Goal: Task Accomplishment & Management: Use online tool/utility

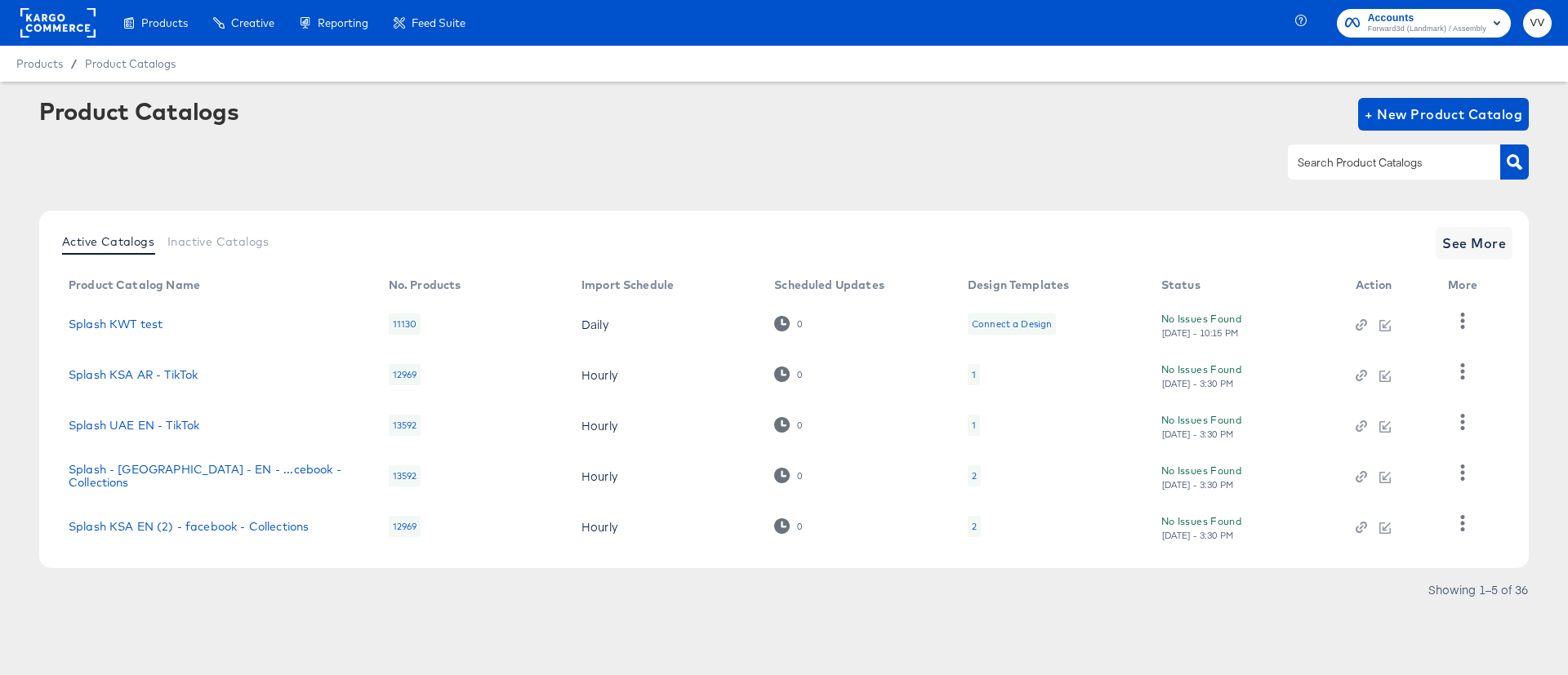
click at [1446, 42] on div "Accounts Forward3d (Landmark) / Assembly VV" at bounding box center [1434, 22] width 267 height 45
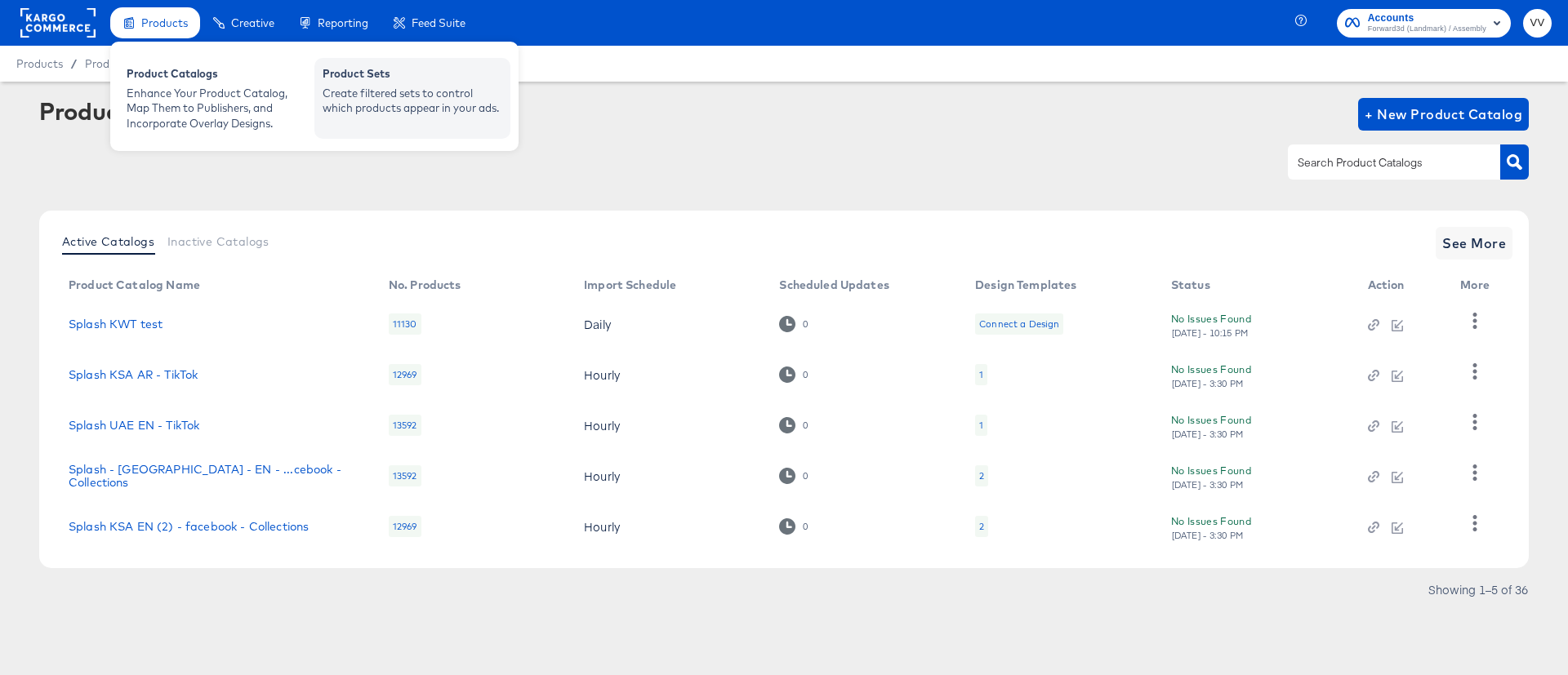
click at [388, 75] on div "Product Sets" at bounding box center [413, 75] width 180 height 19
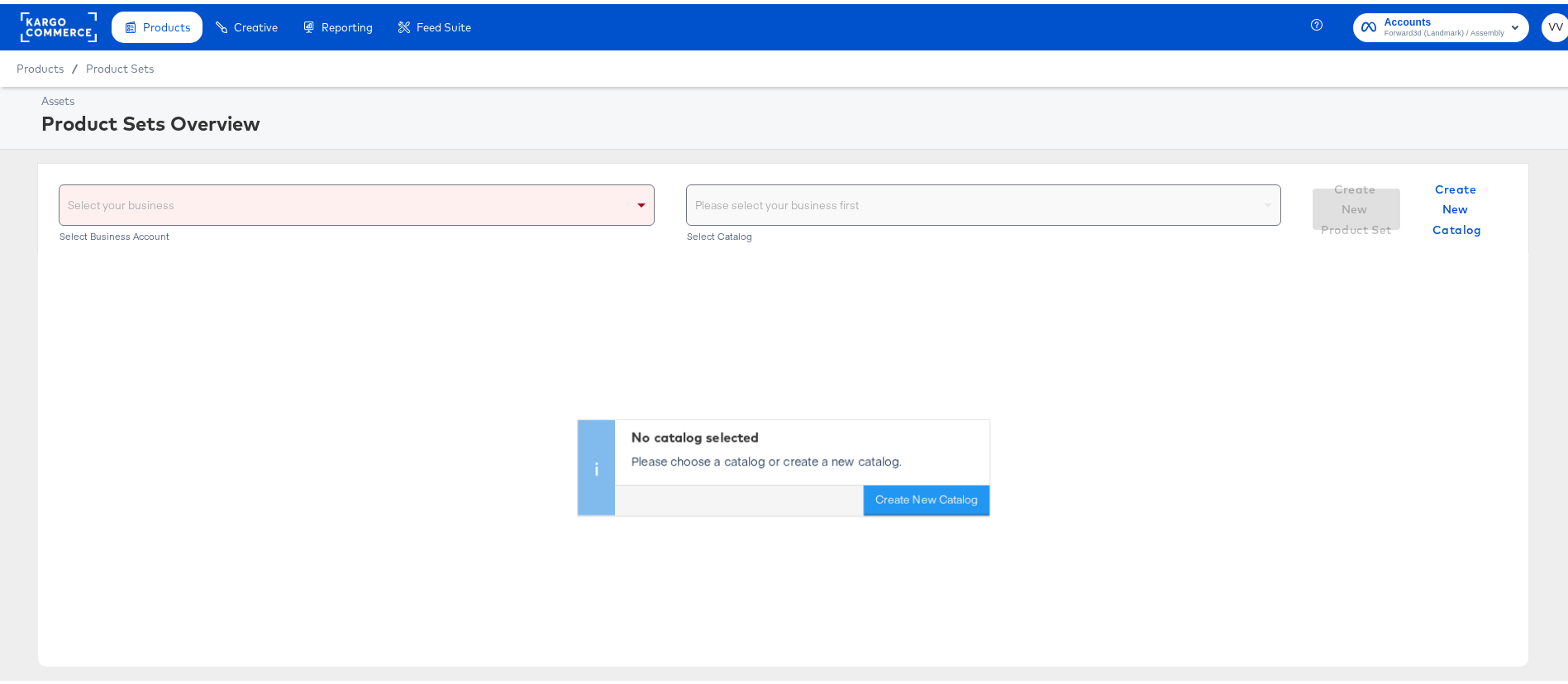
click at [568, 211] on div "Select your business" at bounding box center [356, 201] width 594 height 39
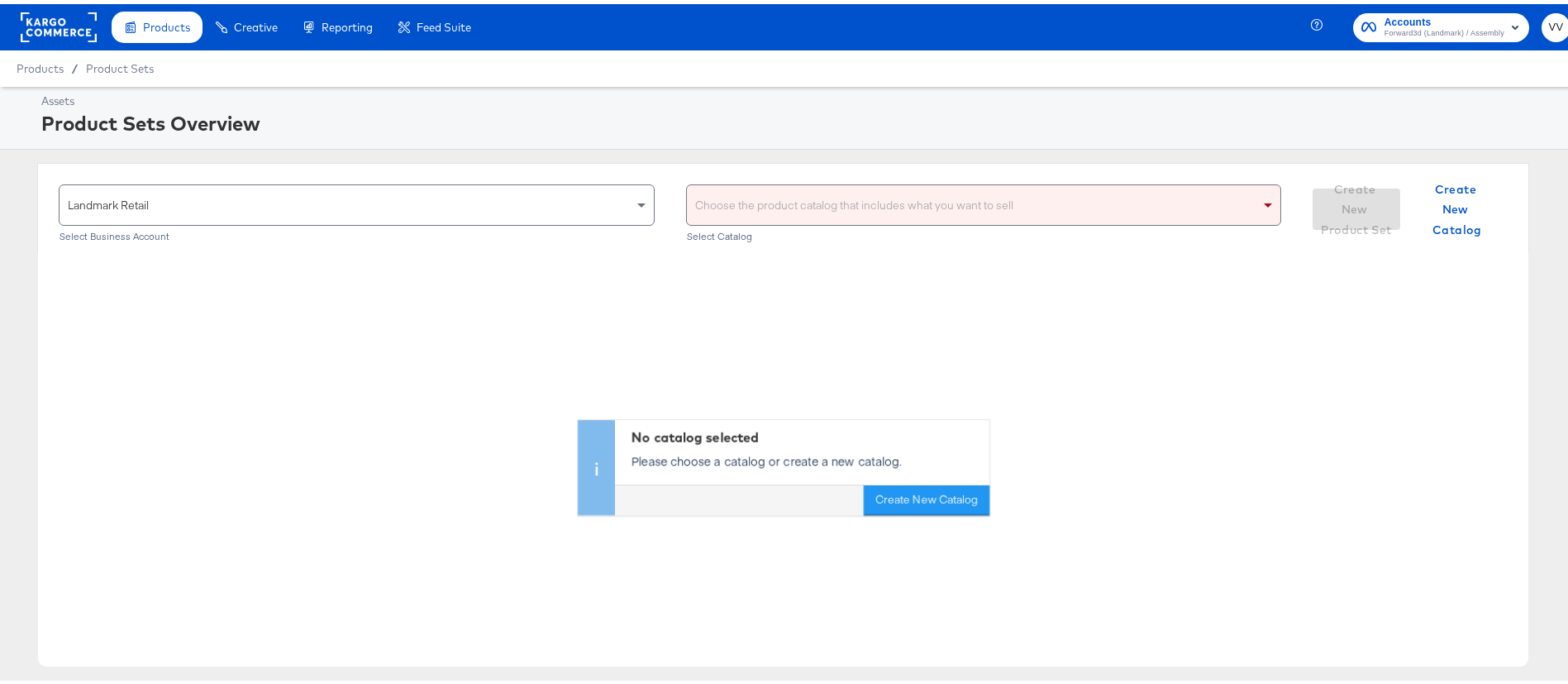
click at [969, 207] on div "Choose the product catalog that includes what you want to sell" at bounding box center [984, 201] width 594 height 39
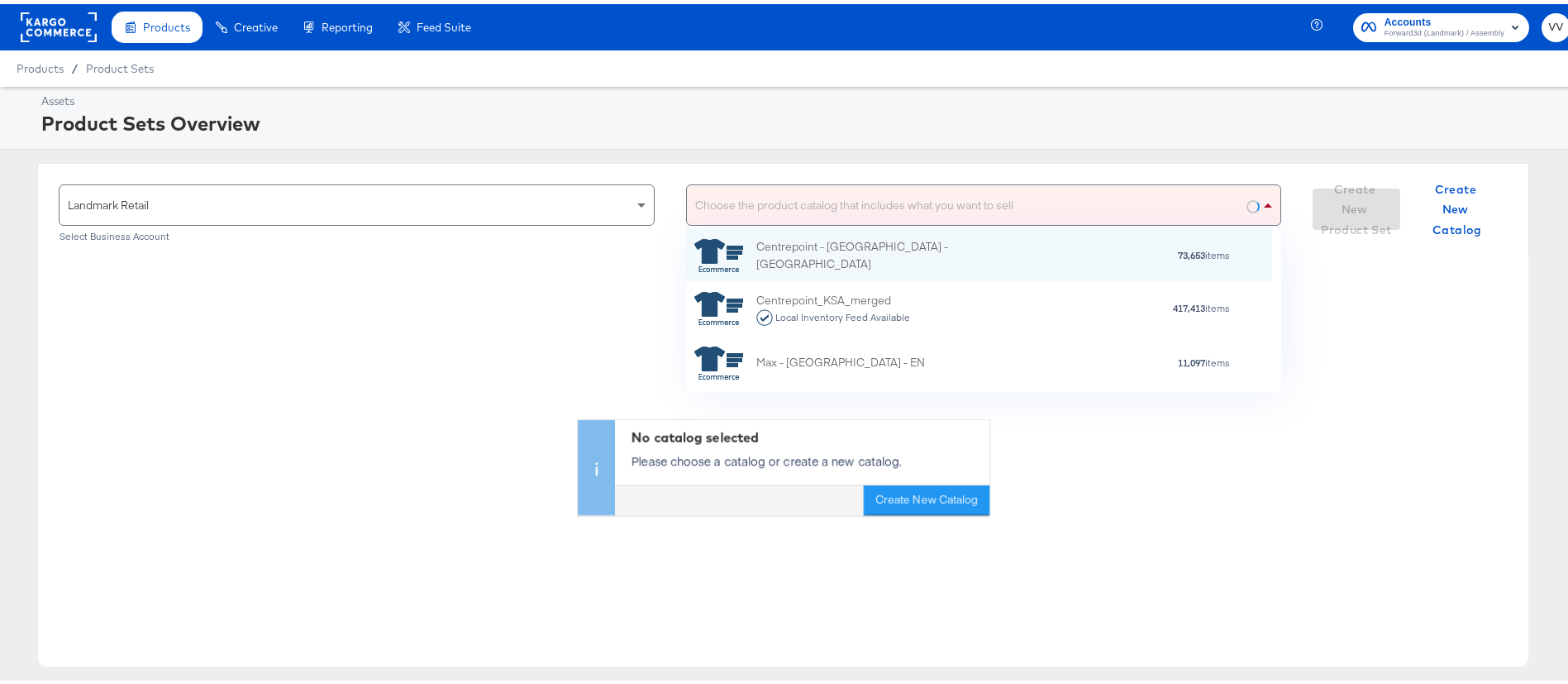
scroll to position [145, 567]
type input "splash"
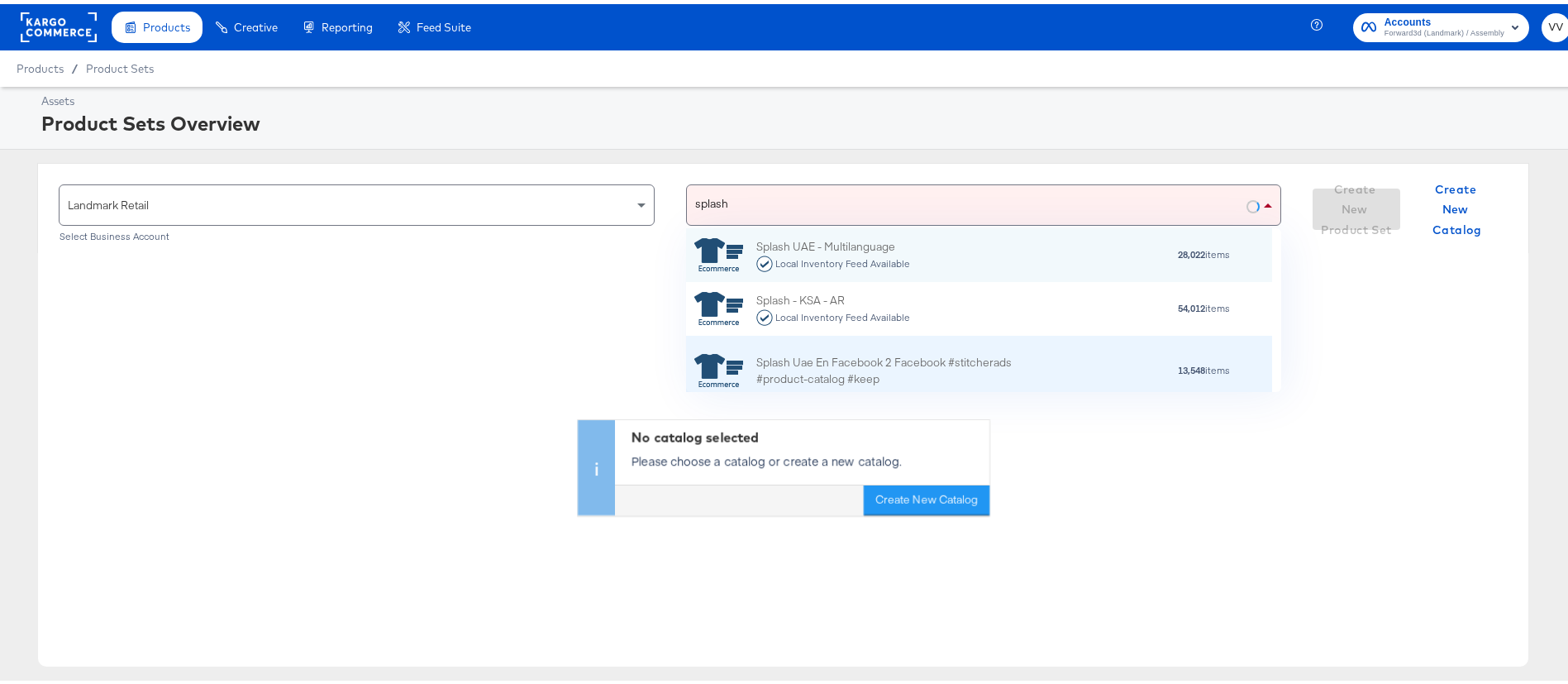
click at [880, 384] on div "Splash Uae En Facebook 2 Facebook #stitcherads #product-catalog #keep 13,548 it…" at bounding box center [979, 366] width 586 height 70
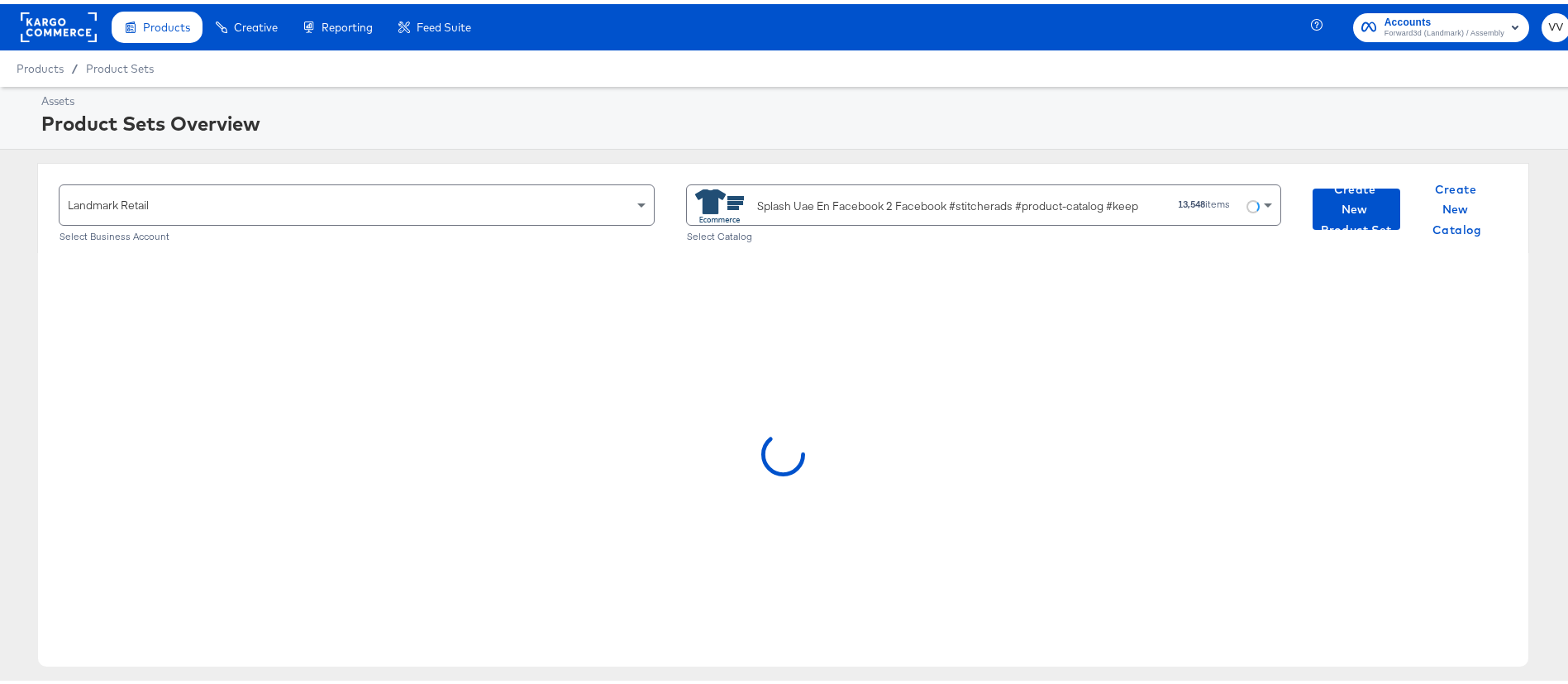
scroll to position [149, 0]
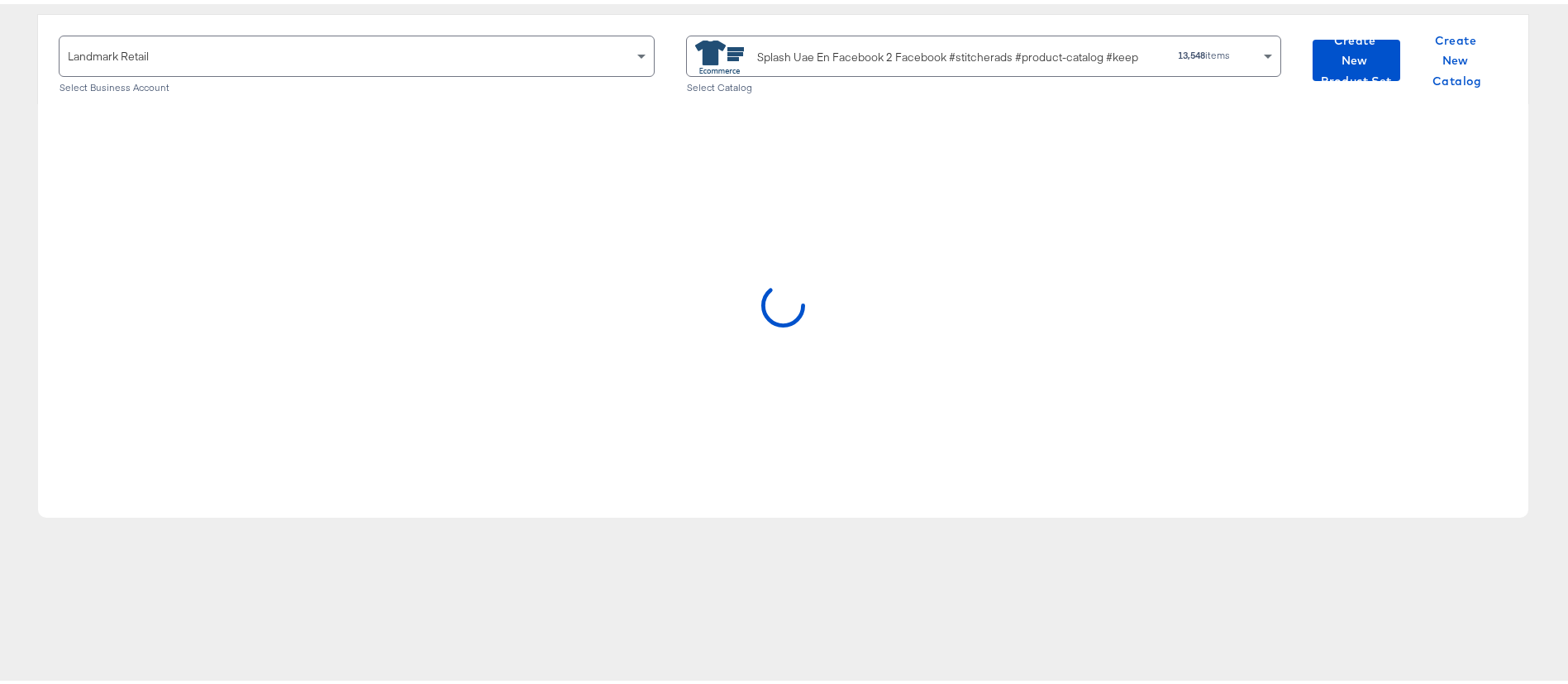
click at [1264, 349] on div at bounding box center [784, 307] width 1491 height 413
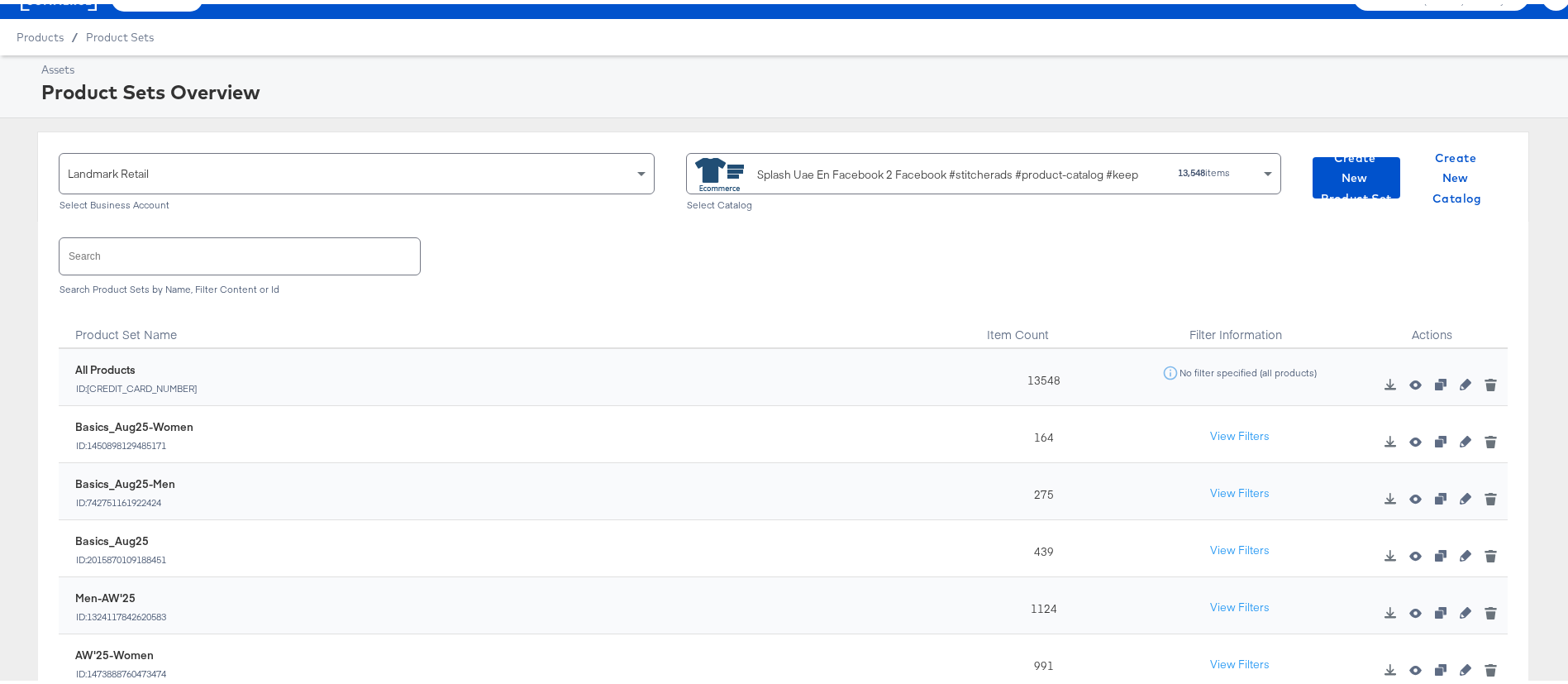
scroll to position [0, 0]
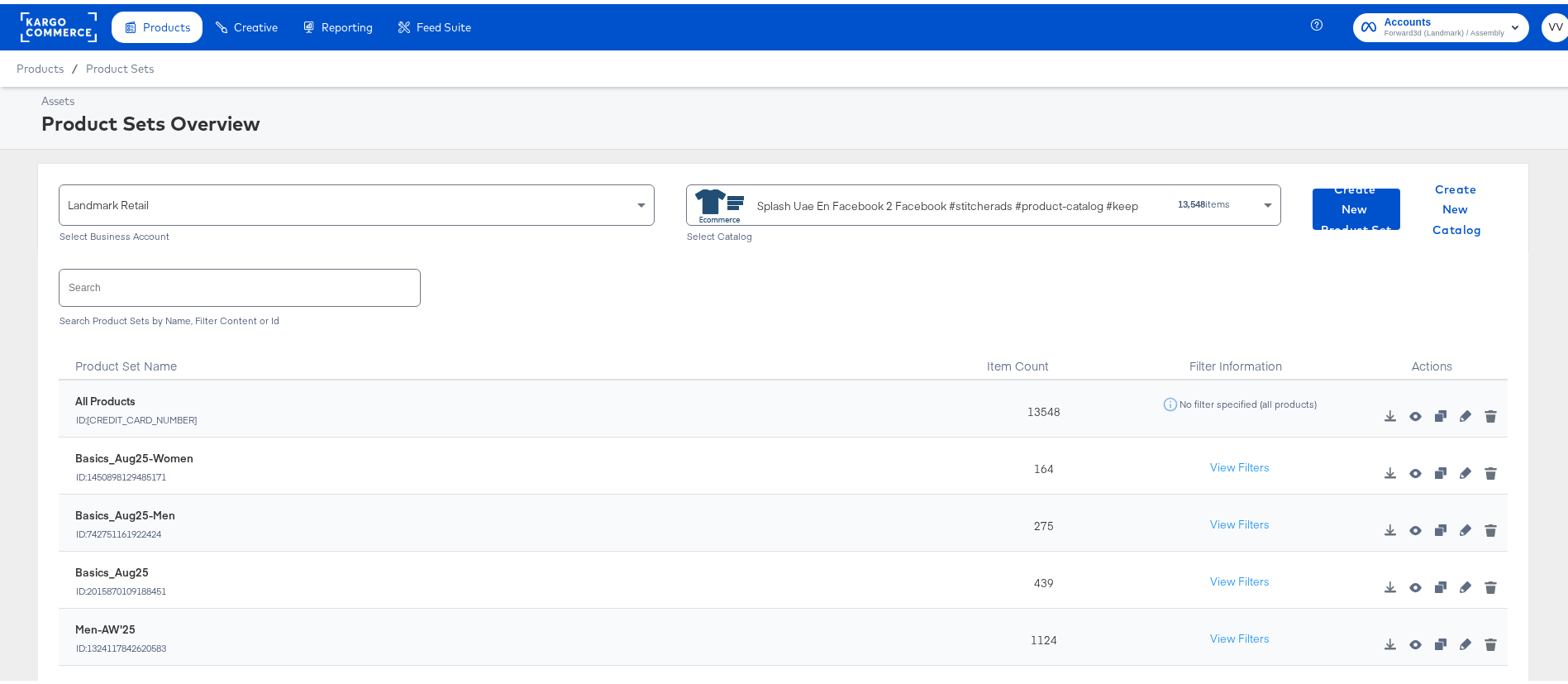
click at [256, 289] on input "text" at bounding box center [239, 284] width 361 height 36
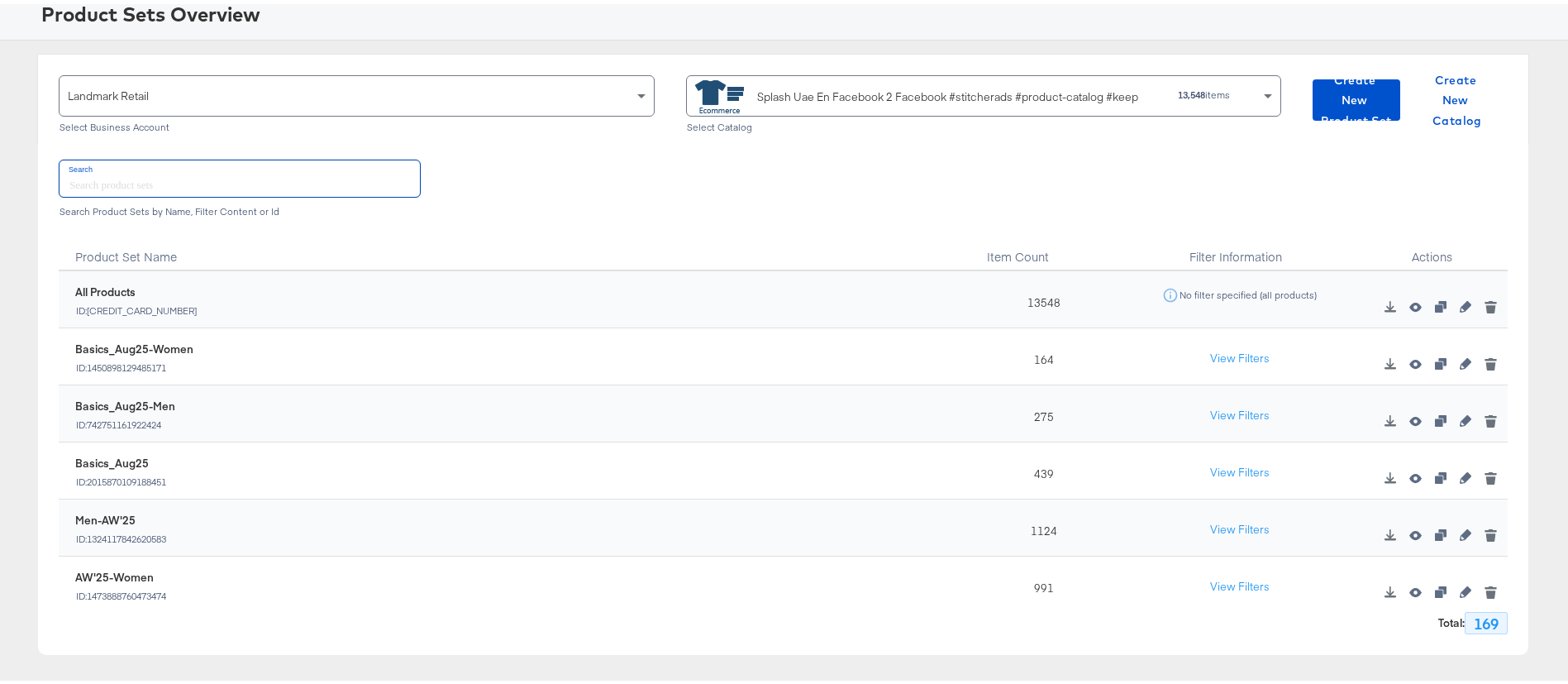
scroll to position [113, 0]
drag, startPoint x: 1034, startPoint y: 359, endPoint x: 1004, endPoint y: 358, distance: 30.0
click at [1004, 358] on div "164" at bounding box center [1040, 350] width 151 height 57
drag, startPoint x: 1036, startPoint y: 405, endPoint x: 924, endPoint y: 414, distance: 112.4
click at [924, 414] on div "742751161922424 Basics_Aug25-Men ID: 742751161922424 275 View Filters" at bounding box center [784, 406] width 1450 height 57
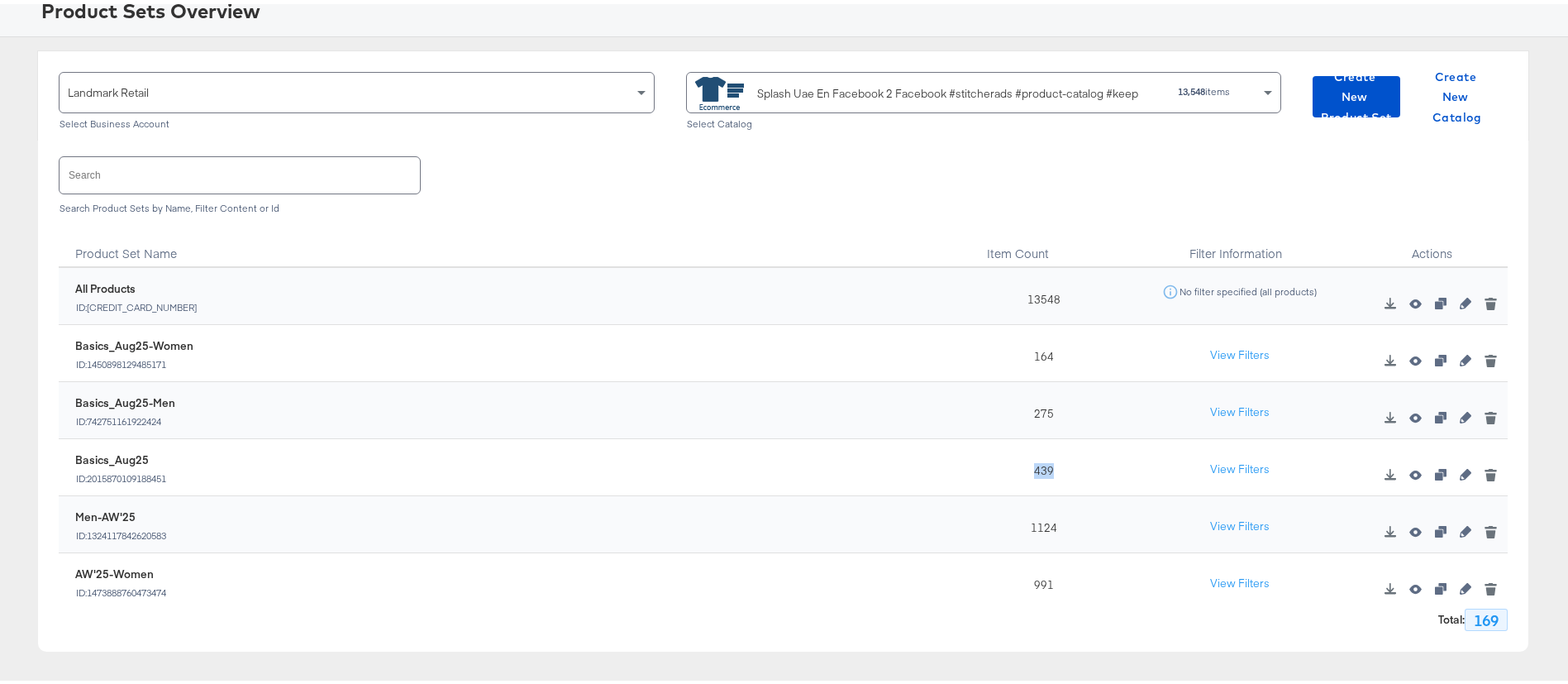
drag, startPoint x: 1041, startPoint y: 472, endPoint x: 964, endPoint y: 468, distance: 77.1
click at [965, 468] on div "439" at bounding box center [1040, 463] width 151 height 57
drag, startPoint x: 1068, startPoint y: 579, endPoint x: 883, endPoint y: 599, distance: 186.1
click at [883, 599] on div "Product Set Name Item Count Filter Information Actions [CREDIT_CARD_NUMBER] All…" at bounding box center [784, 425] width 1450 height 405
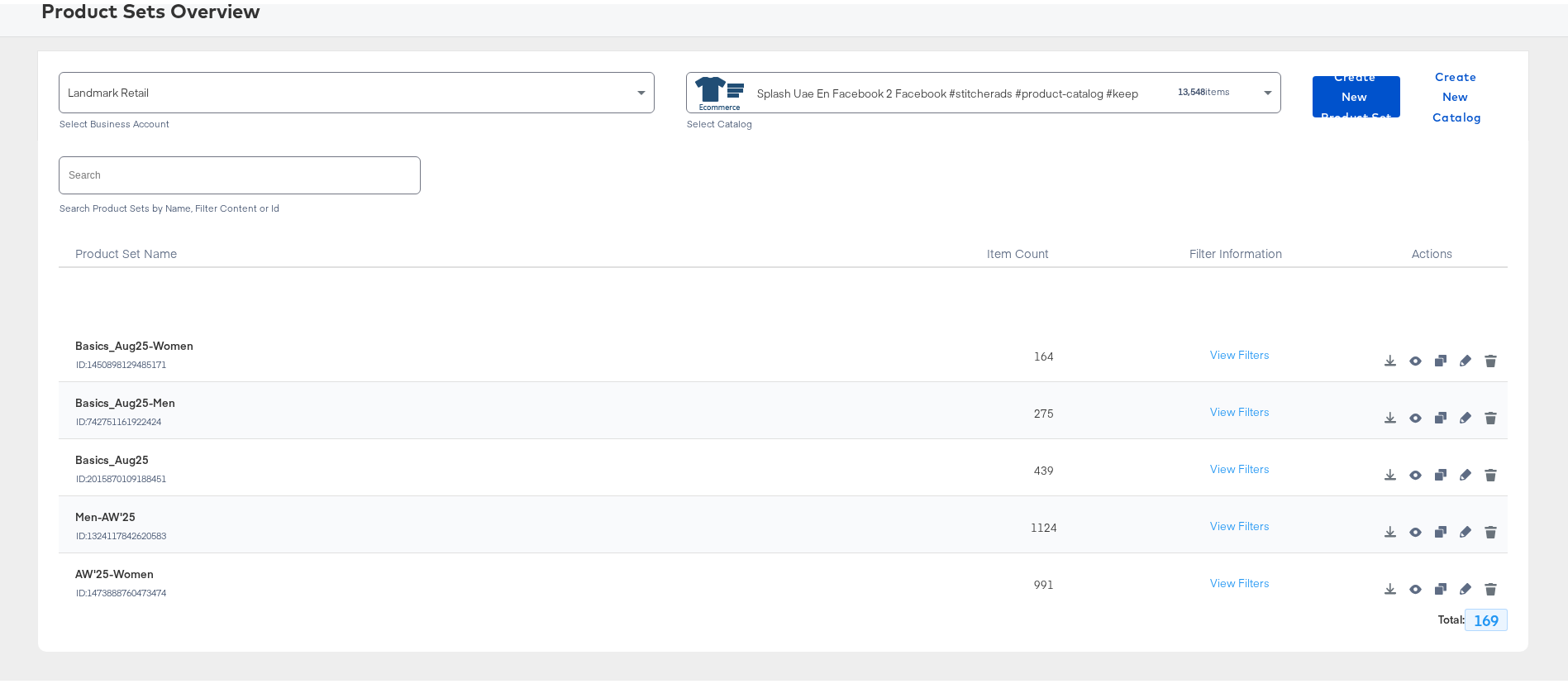
scroll to position [147, 0]
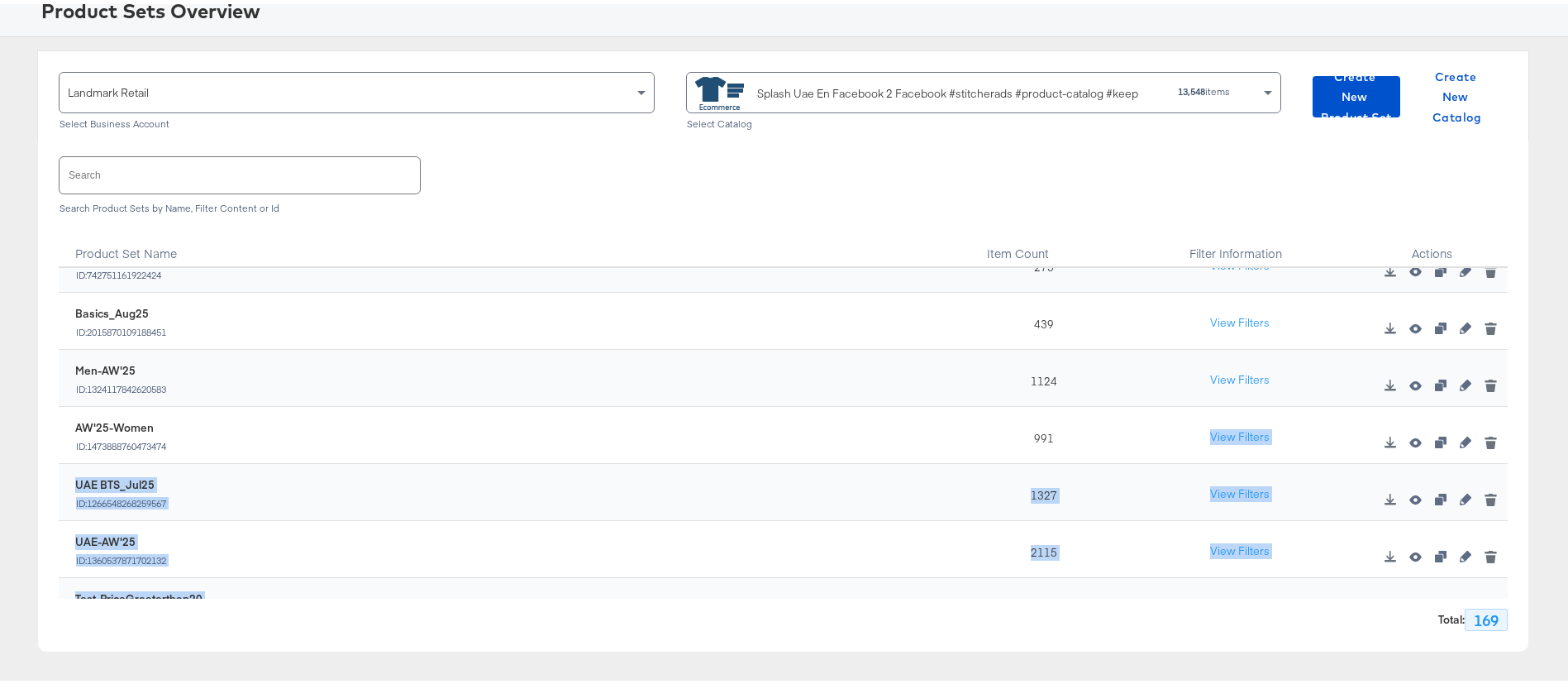
click at [676, 535] on div "UAE-AW'25 ID: 1360537871702132" at bounding box center [520, 546] width 890 height 32
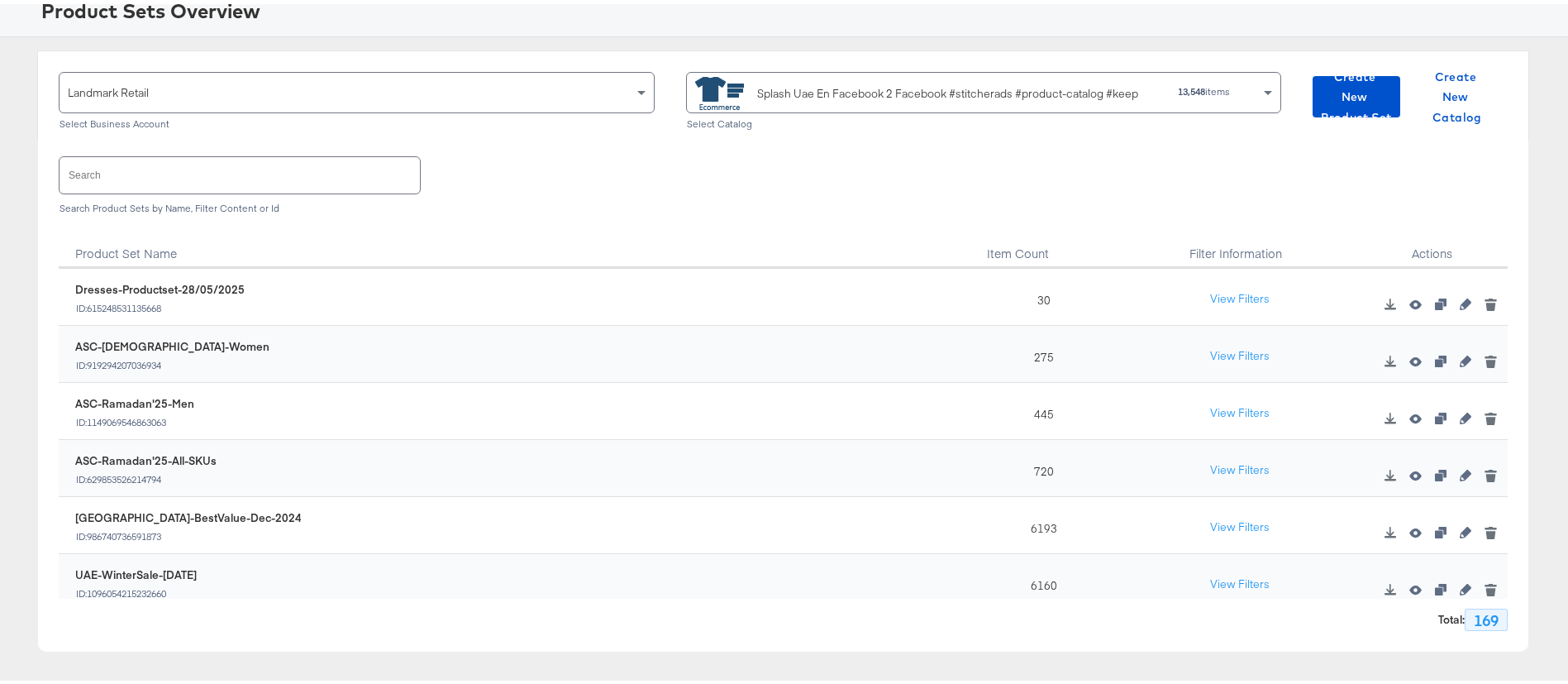
scroll to position [655, 0]
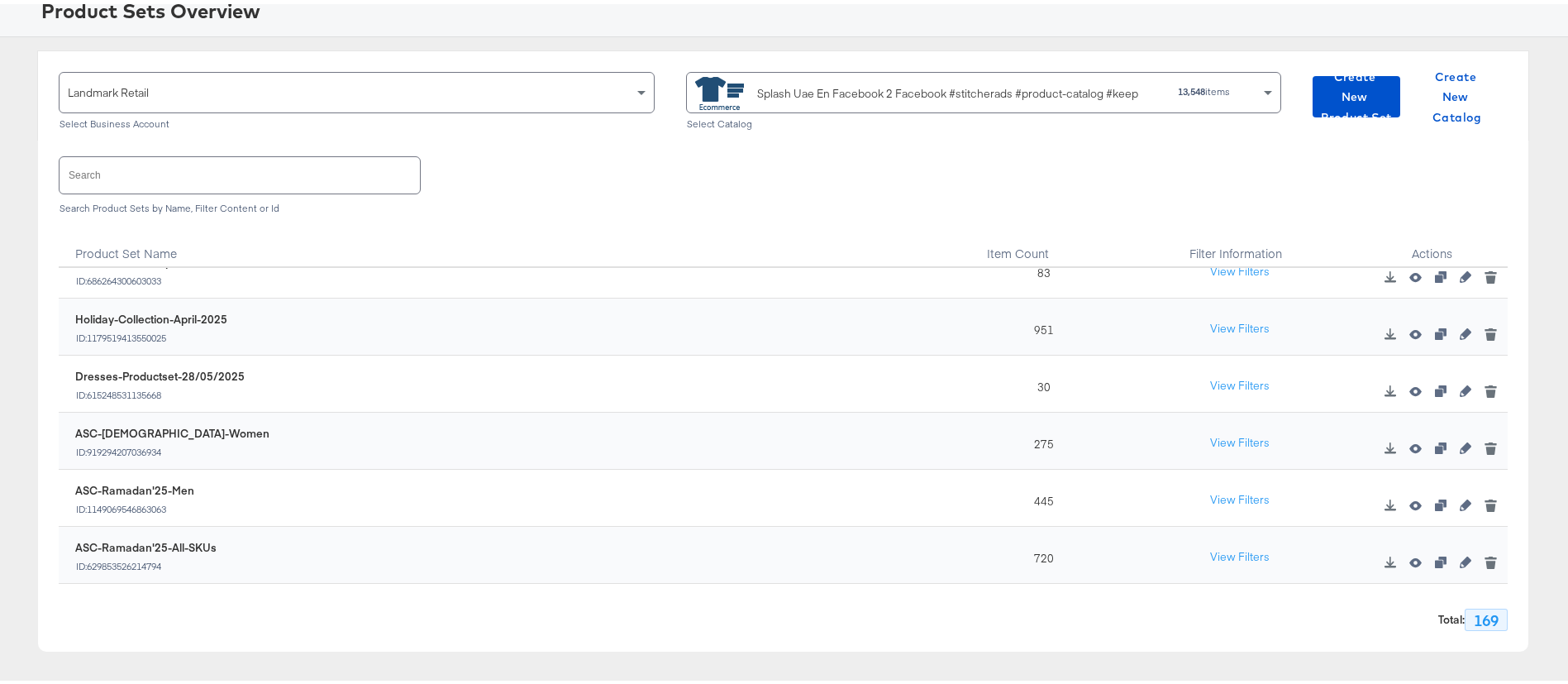
click at [260, 169] on input "text" at bounding box center [239, 171] width 361 height 36
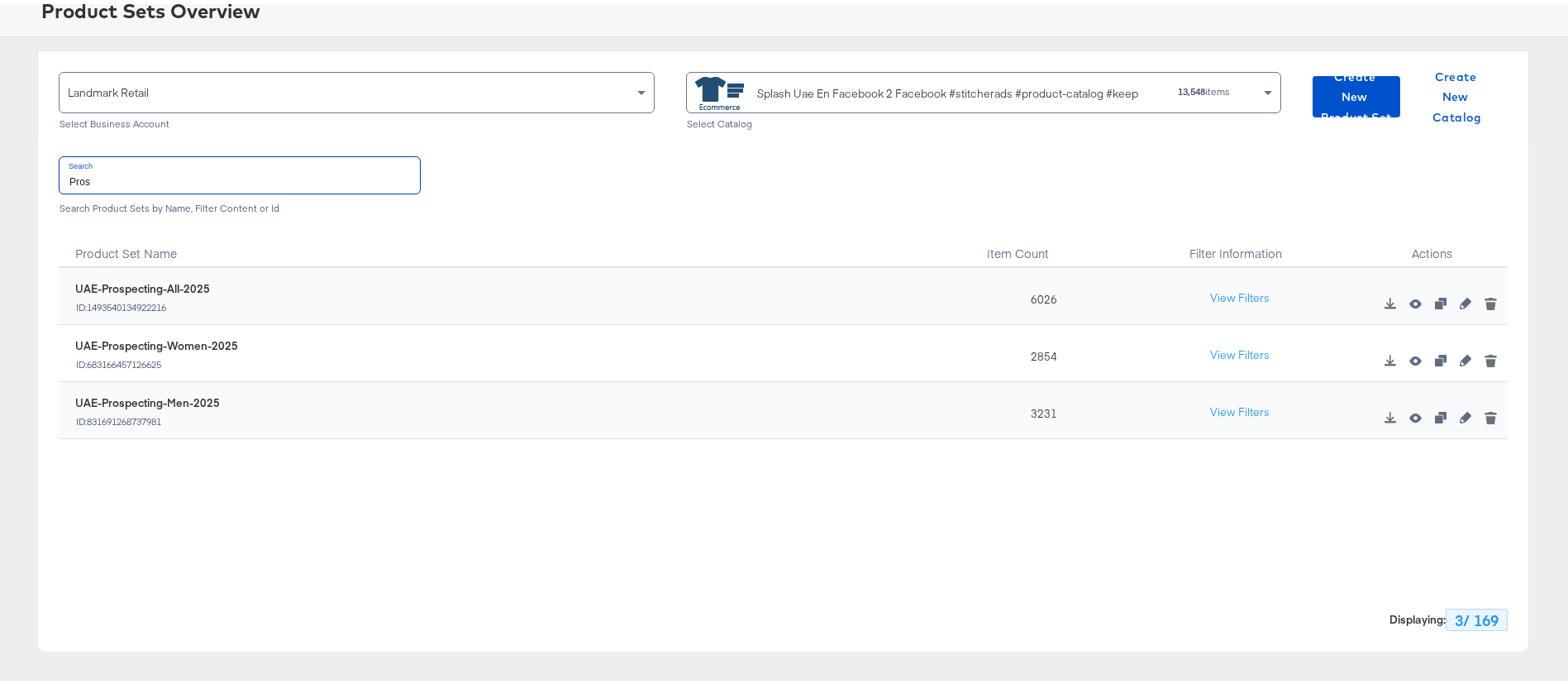
scroll to position [0, 0]
drag, startPoint x: 1056, startPoint y: 409, endPoint x: 1022, endPoint y: 404, distance: 34.4
click at [1022, 404] on div "3231" at bounding box center [1040, 406] width 151 height 57
drag, startPoint x: 1063, startPoint y: 300, endPoint x: 1001, endPoint y: 295, distance: 62.2
click at [1001, 295] on div "6026" at bounding box center [1040, 292] width 151 height 57
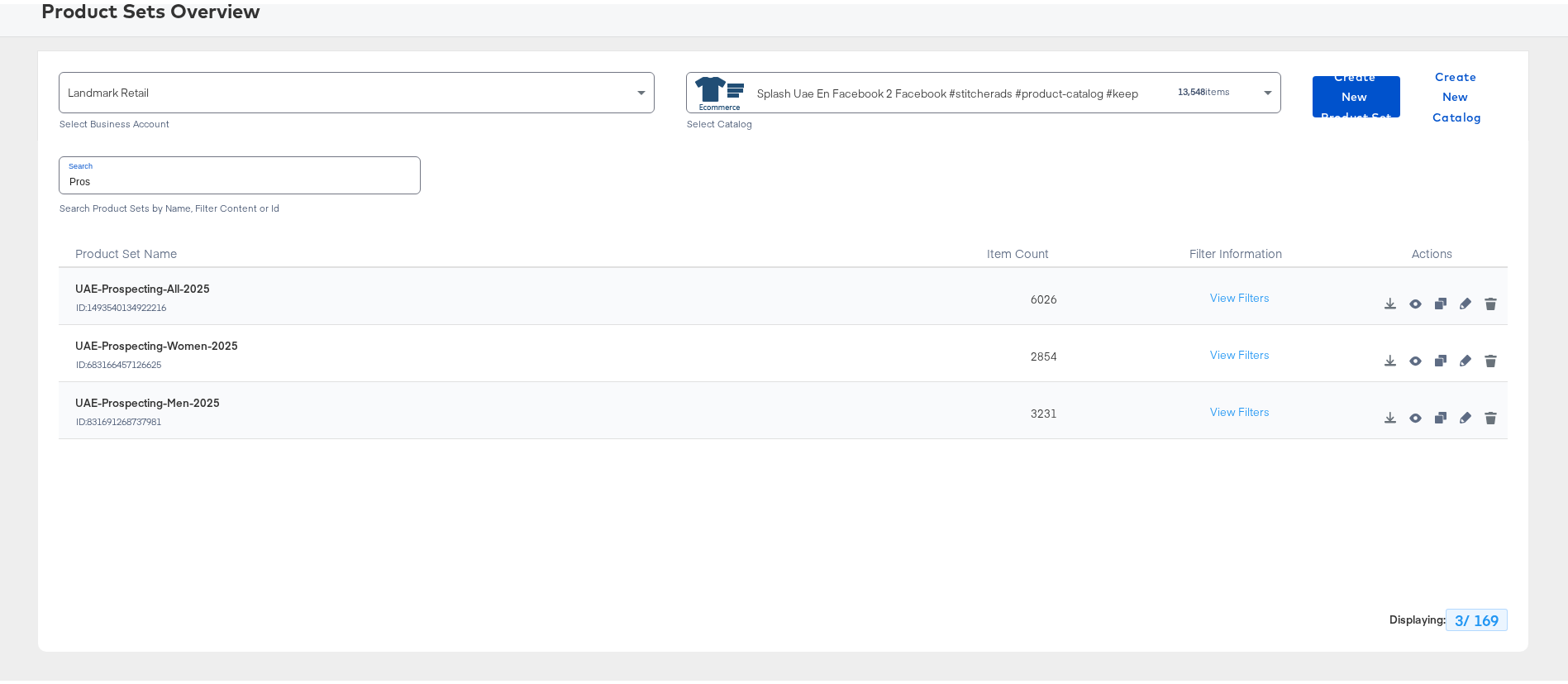
click at [333, 166] on input "Pros" at bounding box center [239, 171] width 361 height 36
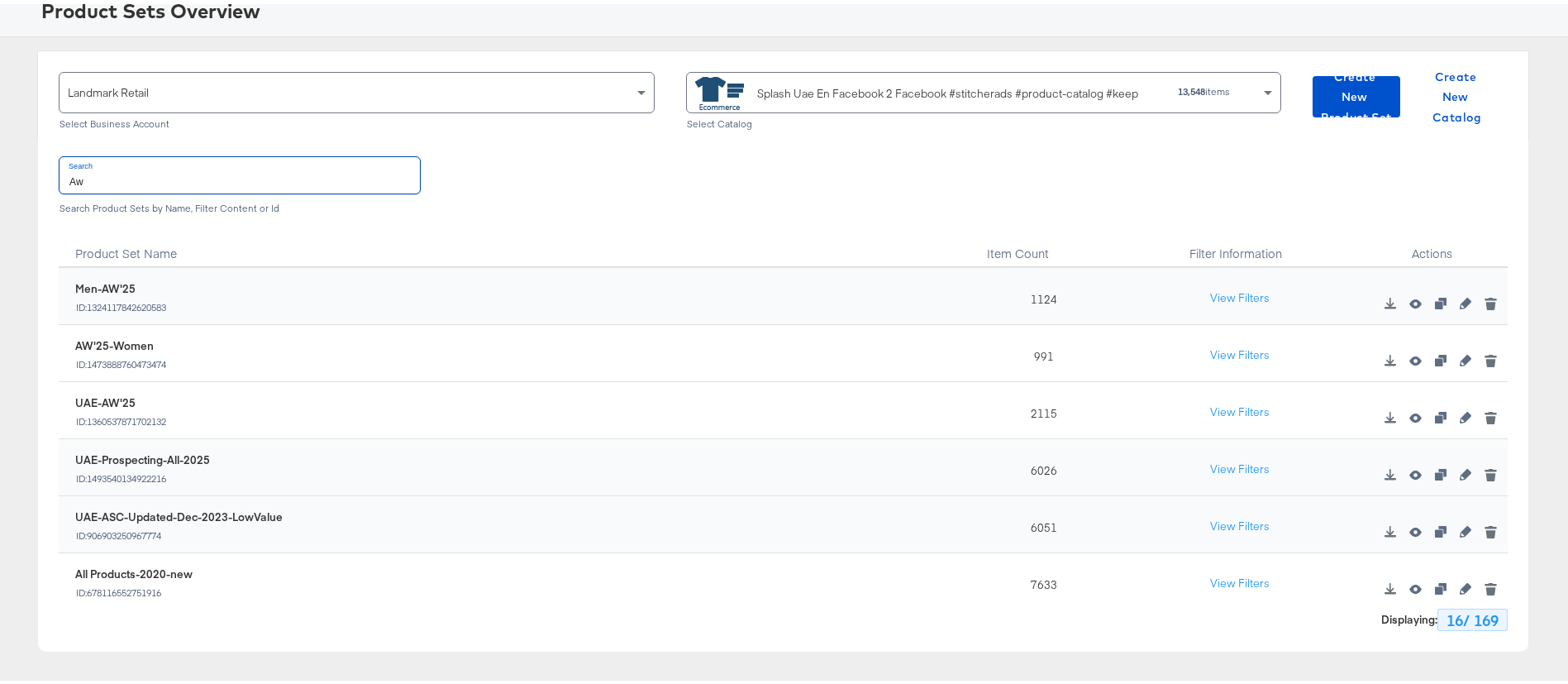
click at [205, 179] on input "Aw" at bounding box center [239, 171] width 361 height 36
type input "BAsi"
